Goal: Book appointment/travel/reservation

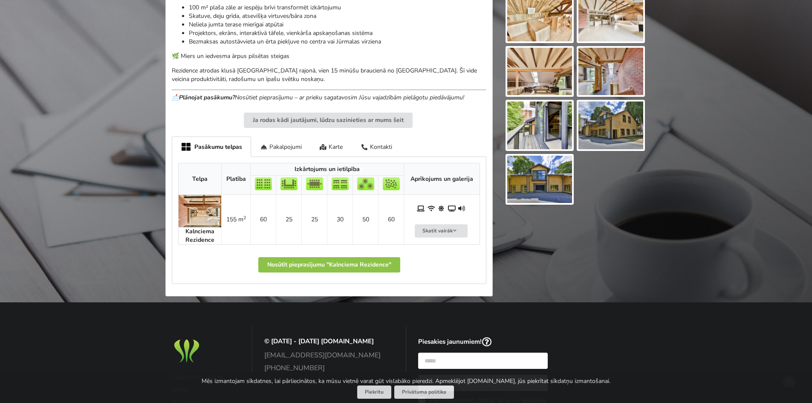
scroll to position [341, 0]
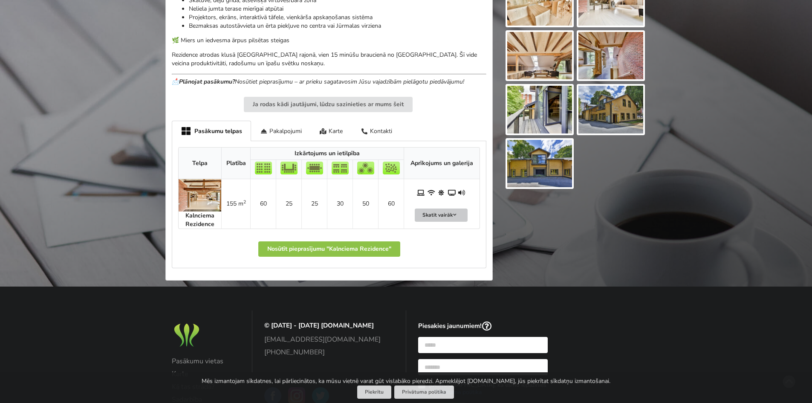
click at [439, 216] on button "Skatīt vairāk" at bounding box center [441, 214] width 53 height 13
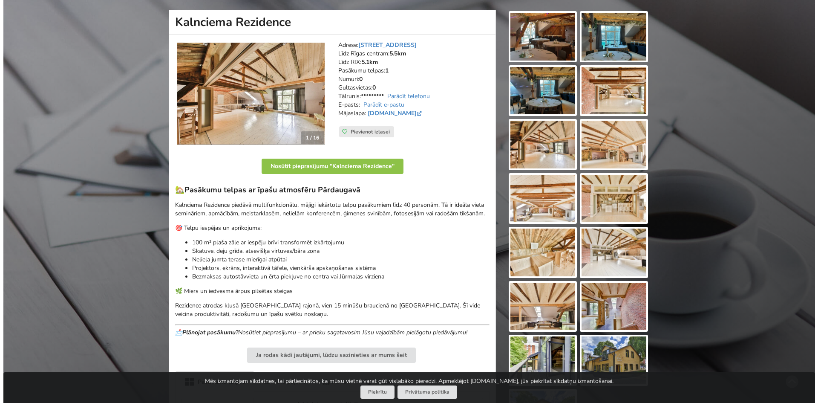
scroll to position [85, 0]
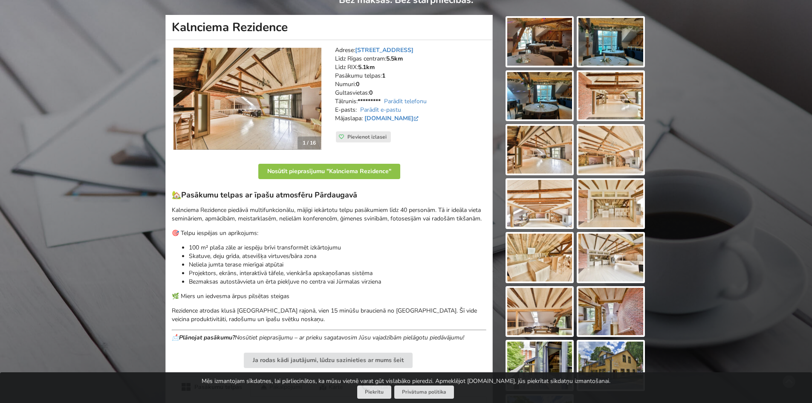
click at [541, 53] on img at bounding box center [539, 42] width 65 height 48
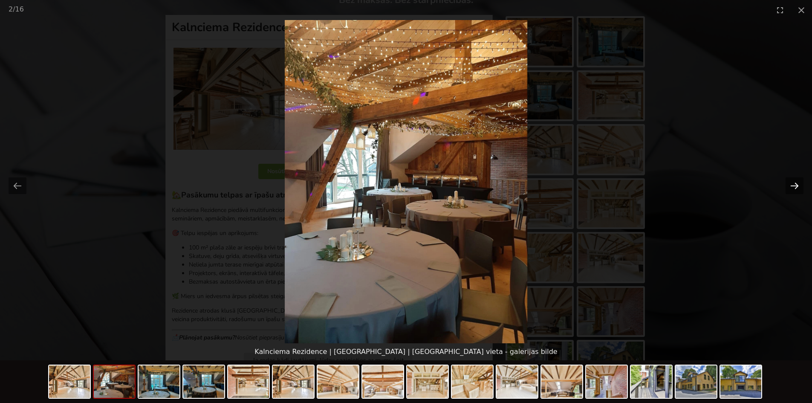
click at [799, 182] on button "Next slide" at bounding box center [794, 185] width 18 height 17
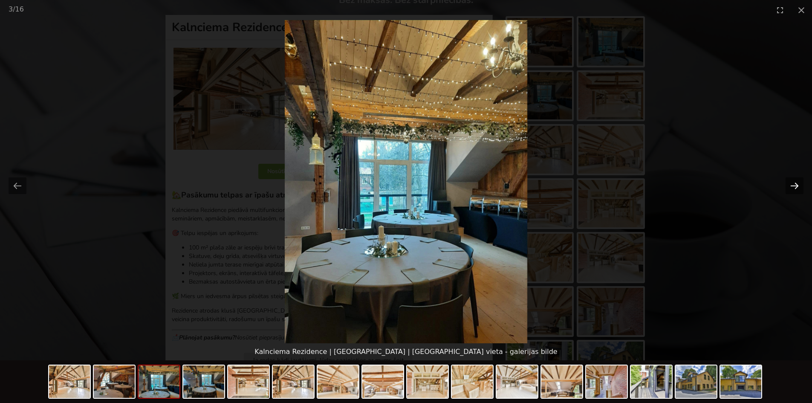
click at [799, 182] on button "Next slide" at bounding box center [794, 185] width 18 height 17
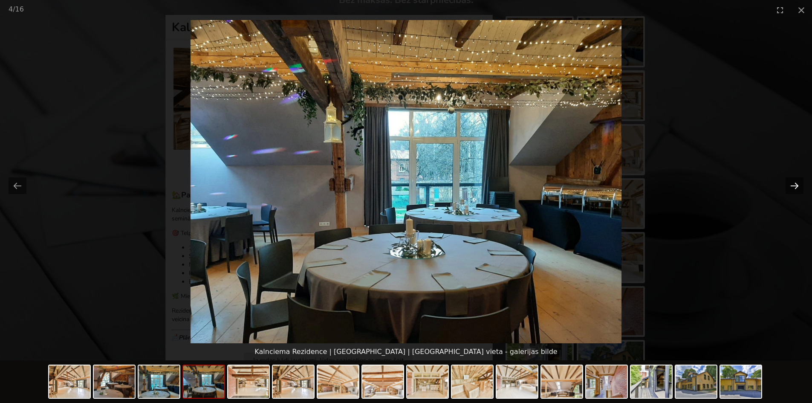
click at [799, 182] on button "Next slide" at bounding box center [794, 185] width 18 height 17
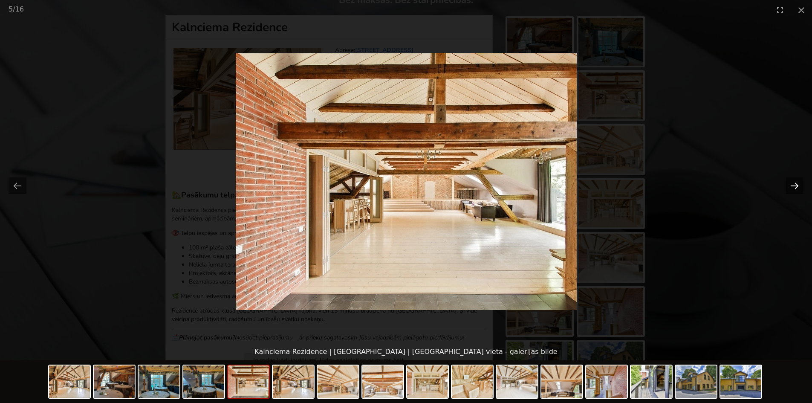
click at [799, 182] on button "Next slide" at bounding box center [794, 185] width 18 height 17
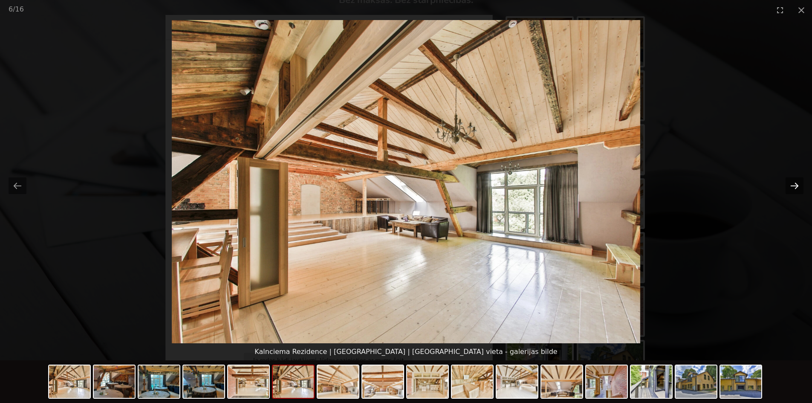
click at [799, 182] on button "Next slide" at bounding box center [794, 185] width 18 height 17
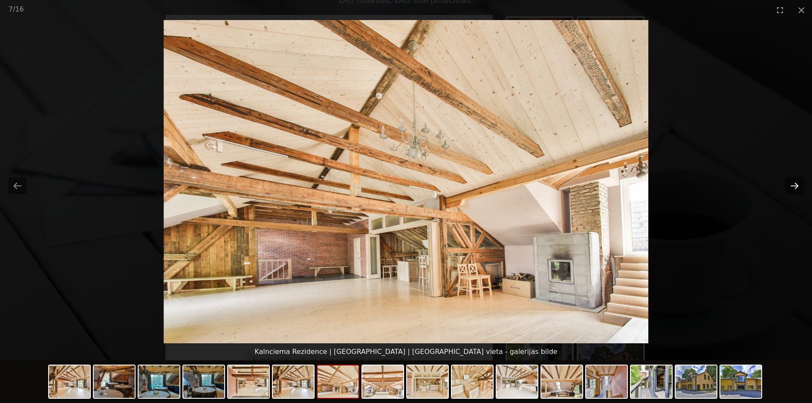
click at [799, 182] on button "Next slide" at bounding box center [794, 185] width 18 height 17
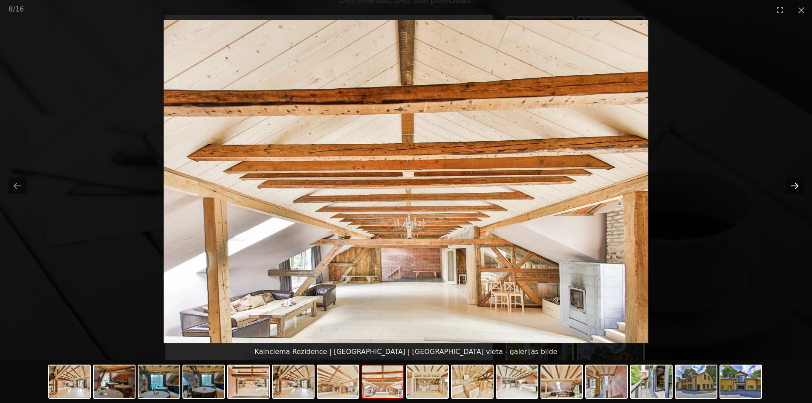
click at [799, 182] on button "Next slide" at bounding box center [794, 185] width 18 height 17
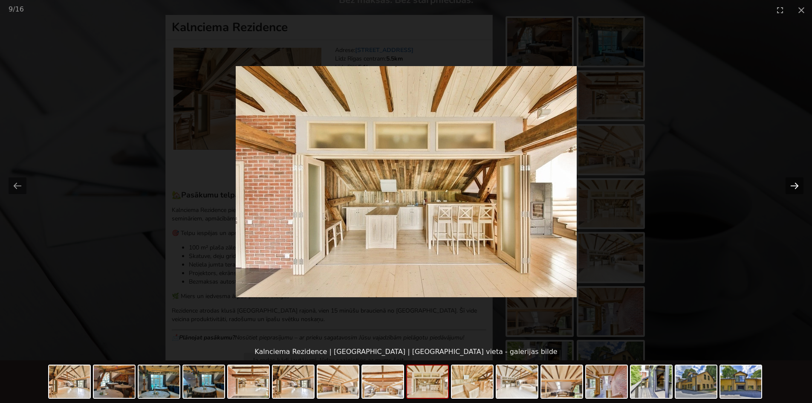
click at [799, 182] on button "Next slide" at bounding box center [794, 185] width 18 height 17
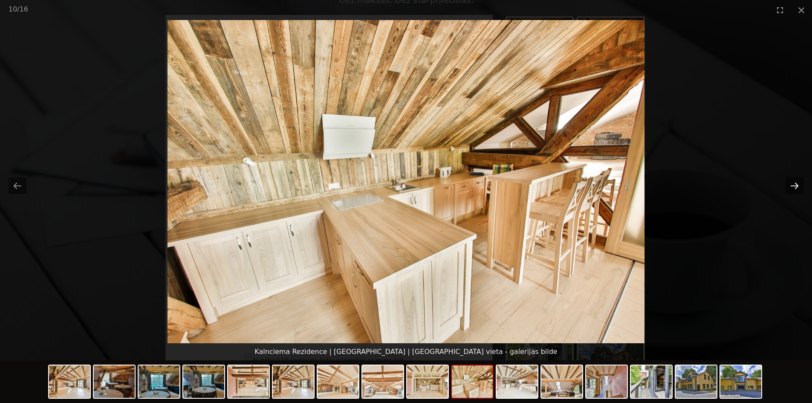
click at [799, 182] on button "Next slide" at bounding box center [794, 185] width 18 height 17
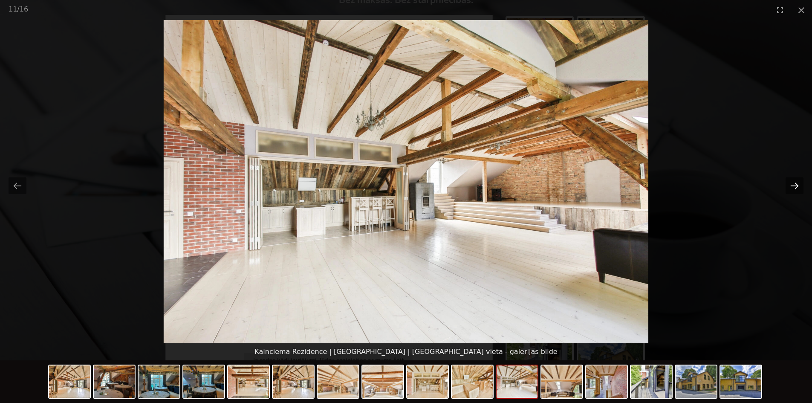
click at [799, 182] on button "Next slide" at bounding box center [794, 185] width 18 height 17
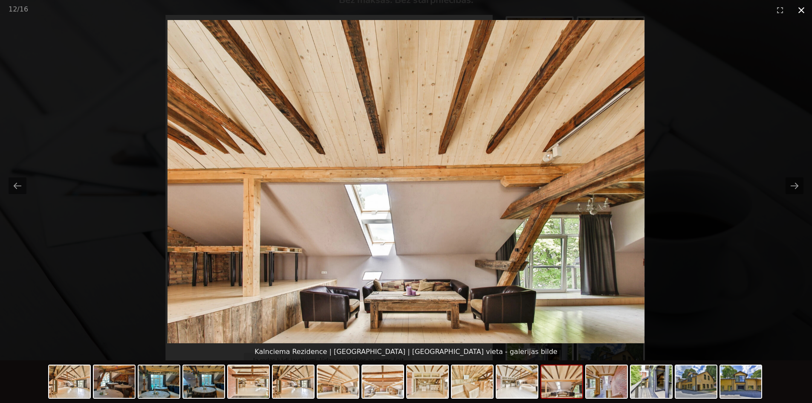
click at [802, 14] on button "Close gallery" at bounding box center [801, 10] width 21 height 20
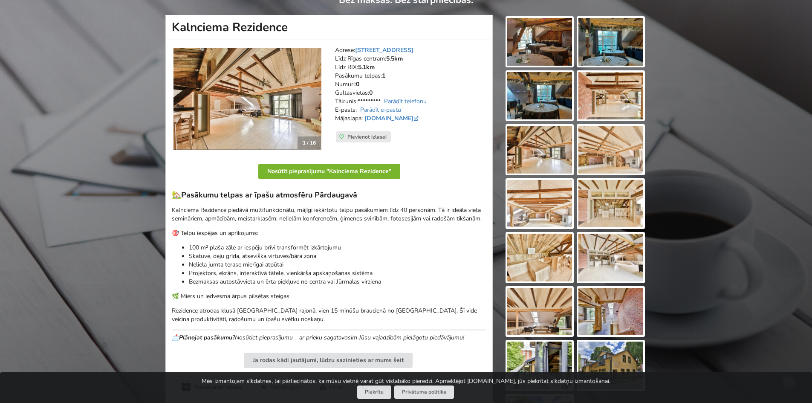
click at [326, 168] on button "Nosūtīt pieprasījumu "Kalnciema Rezidence"" at bounding box center [329, 171] width 142 height 15
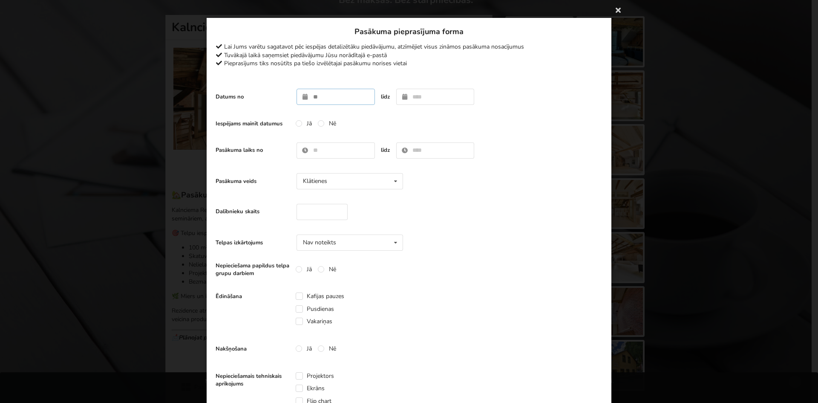
click at [301, 100] on input "text" at bounding box center [336, 97] width 78 height 16
type input "**********"
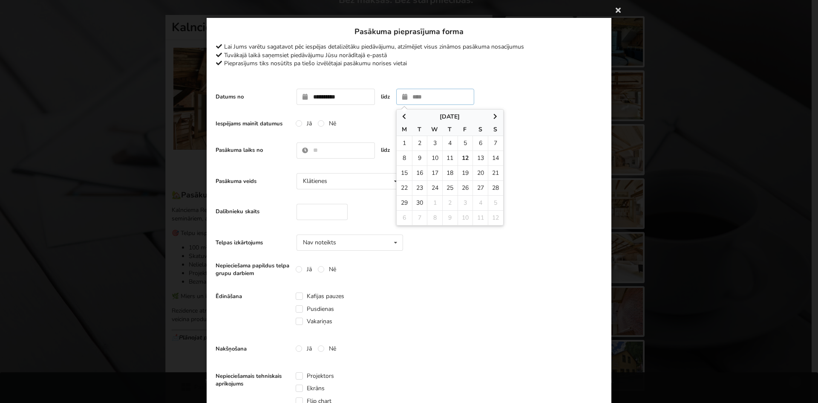
type input "**********"
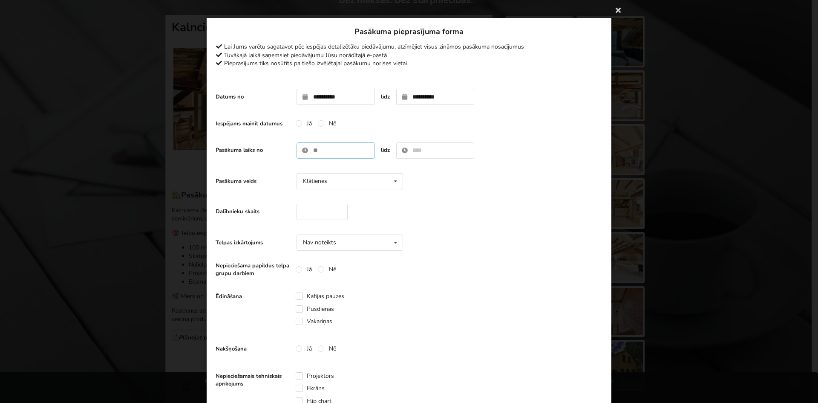
click at [314, 150] on input "text" at bounding box center [336, 150] width 78 height 16
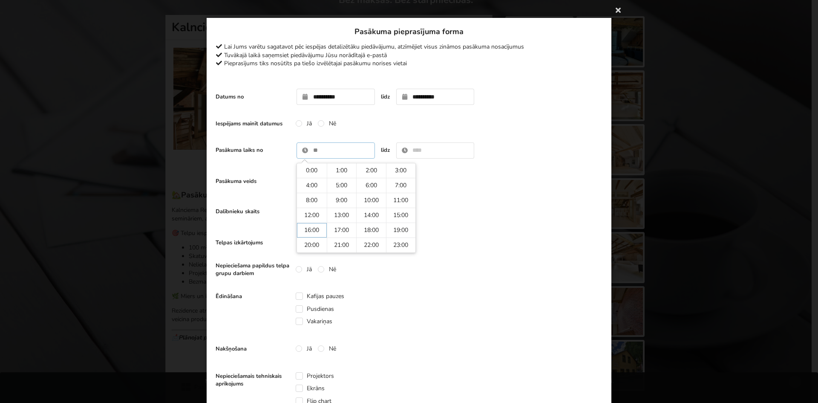
type input "*****"
click at [436, 153] on input "text" at bounding box center [435, 150] width 78 height 16
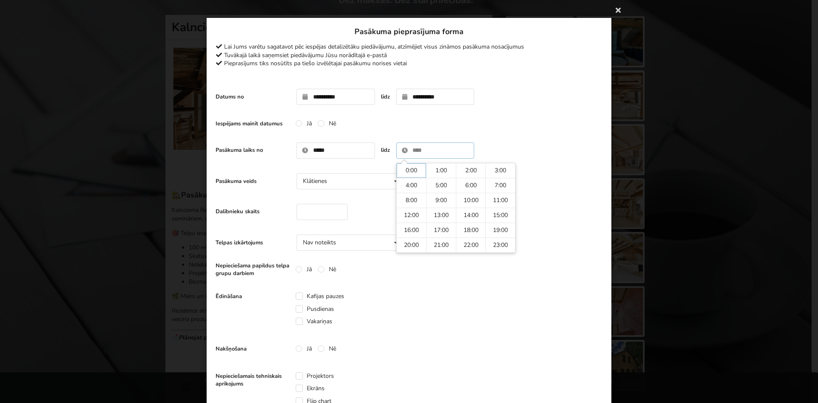
type input "****"
click at [327, 214] on input "number" at bounding box center [322, 212] width 51 height 16
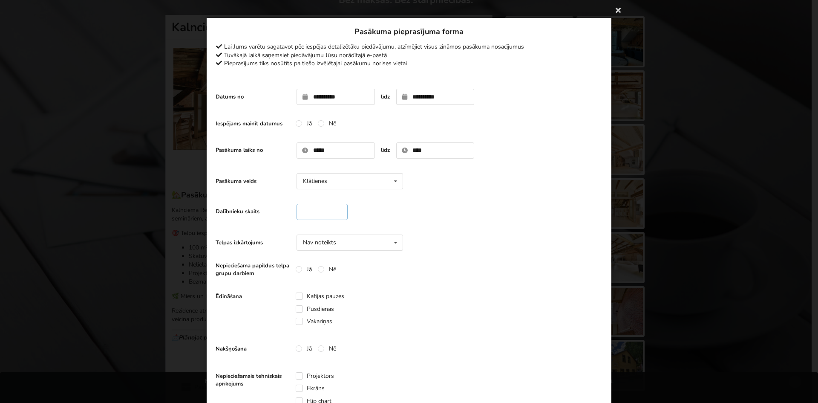
type input "*"
click at [335, 209] on input "*" at bounding box center [322, 212] width 51 height 16
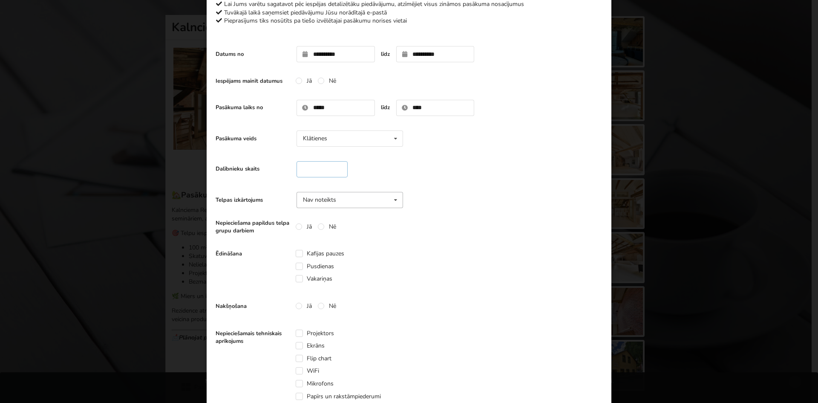
type input "**"
click at [391, 202] on icon at bounding box center [396, 200] width 12 height 16
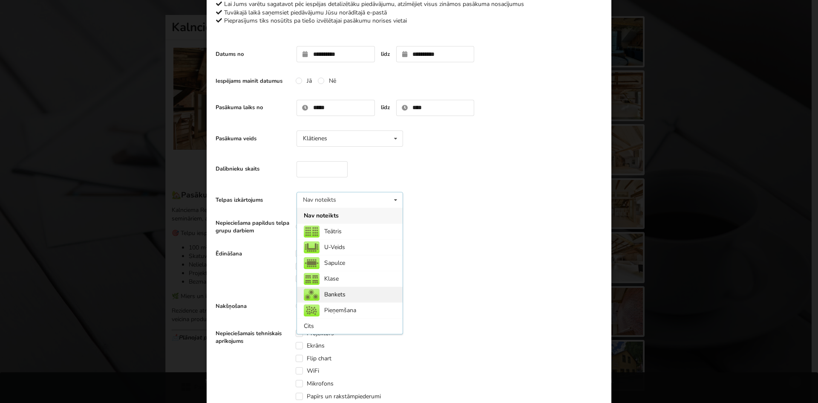
click at [369, 293] on div "Bankets" at bounding box center [350, 294] width 106 height 16
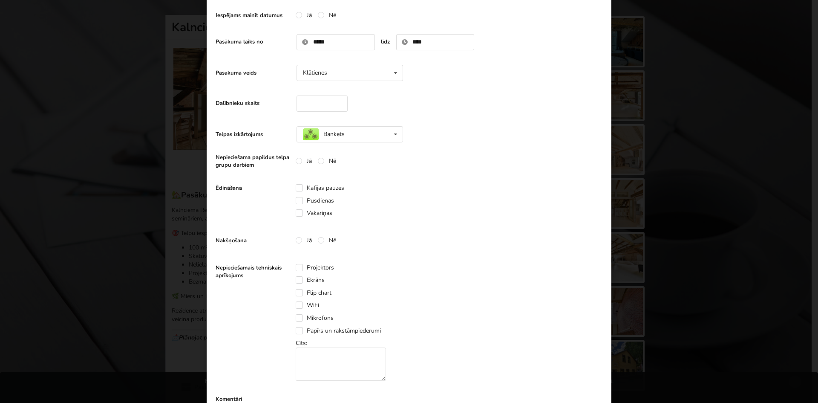
scroll to position [128, 0]
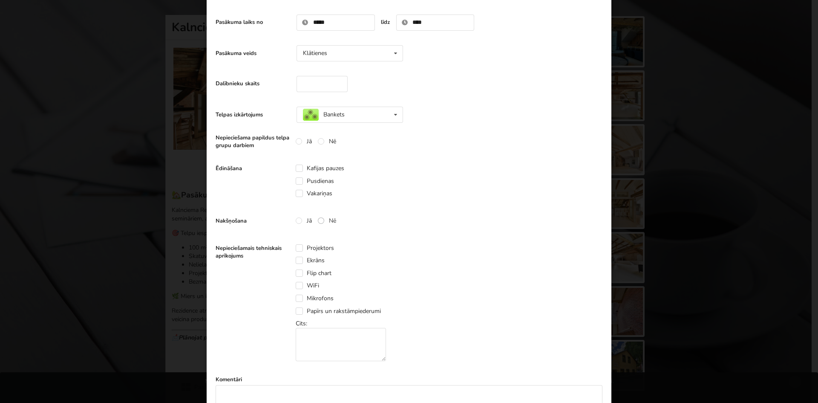
click at [318, 219] on label "Nē" at bounding box center [327, 220] width 18 height 7
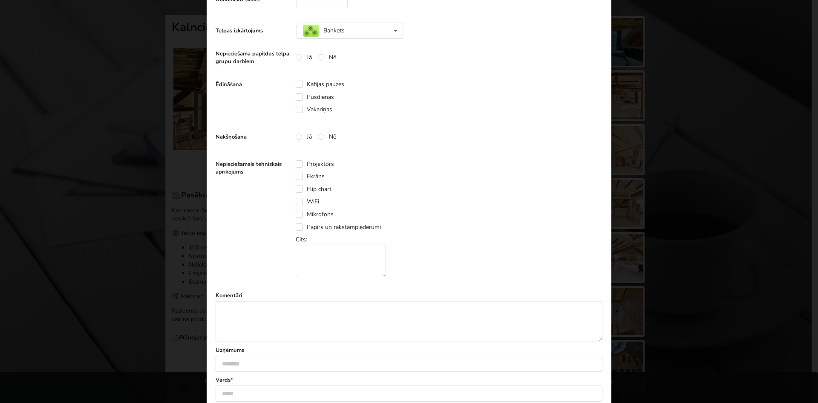
scroll to position [213, 0]
click at [296, 160] on label "Projektors" at bounding box center [315, 162] width 38 height 7
click at [296, 174] on label "Ekrāns" at bounding box center [310, 174] width 29 height 7
click at [297, 199] on label "WiFi" at bounding box center [307, 199] width 23 height 7
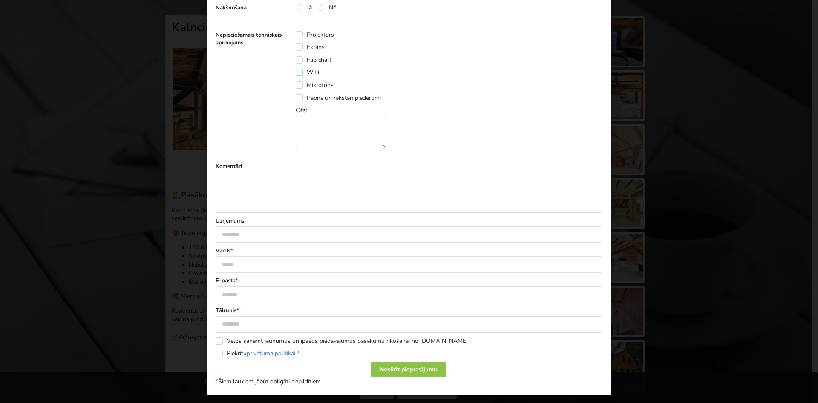
scroll to position [345, 0]
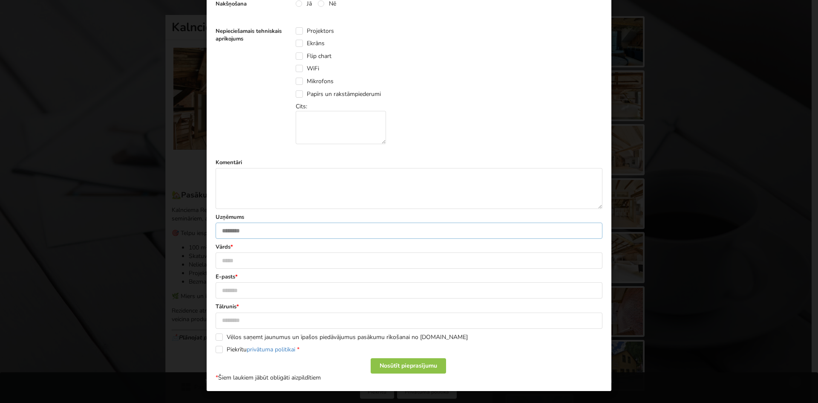
click at [248, 228] on input "text" at bounding box center [409, 230] width 387 height 16
type input "**********"
click at [251, 262] on input "text" at bounding box center [409, 260] width 387 height 16
type input "**********"
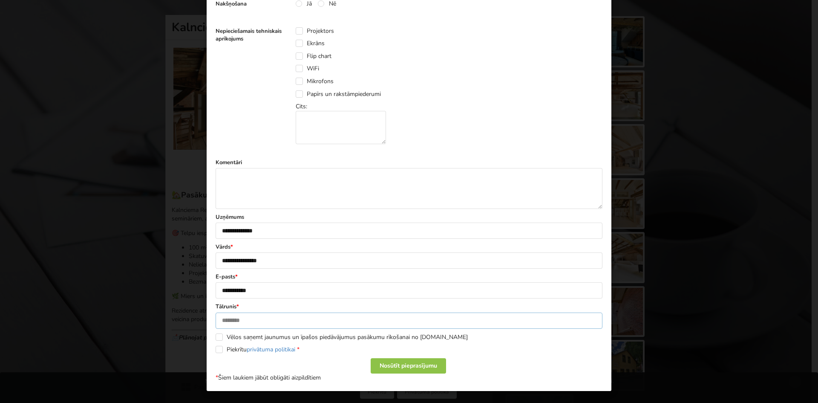
type input "********"
click at [217, 351] on label "Piekrītu privātuma politikai *" at bounding box center [258, 349] width 84 height 7
click at [410, 367] on div "Nosūtīt pieprasījumu" at bounding box center [408, 365] width 75 height 15
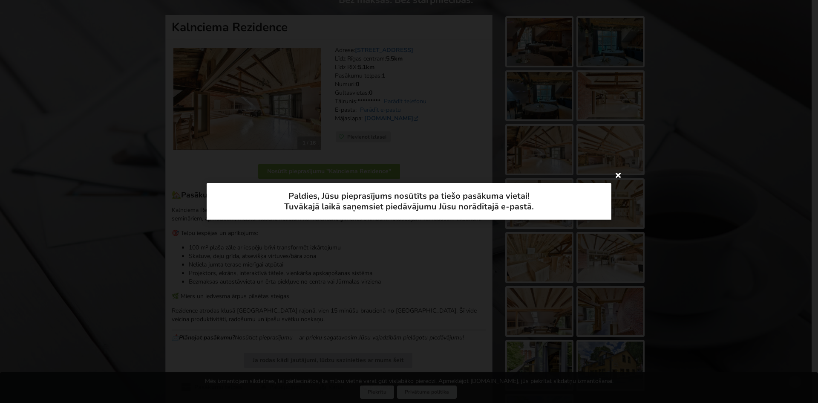
click at [618, 173] on icon at bounding box center [619, 175] width 14 height 14
